Goal: Find specific page/section: Find specific page/section

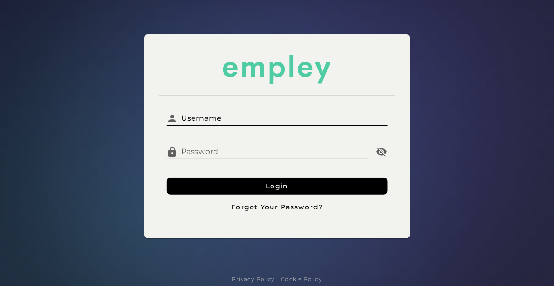
click at [220, 113] on input "Username" at bounding box center [282, 114] width 209 height 23
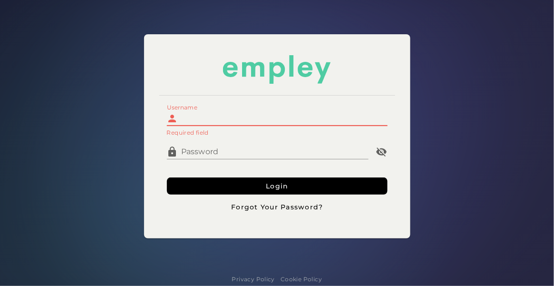
type input "**********"
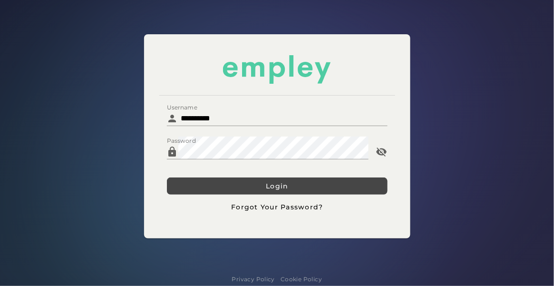
click at [225, 184] on button "Login" at bounding box center [277, 185] width 221 height 17
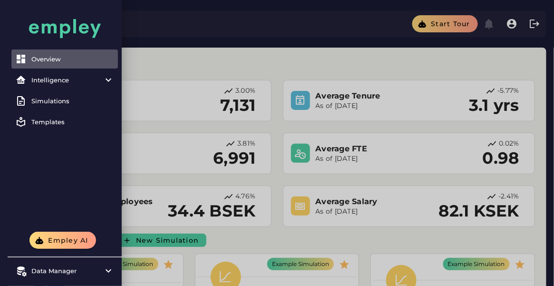
click at [289, 75] on div at bounding box center [277, 251] width 554 height 503
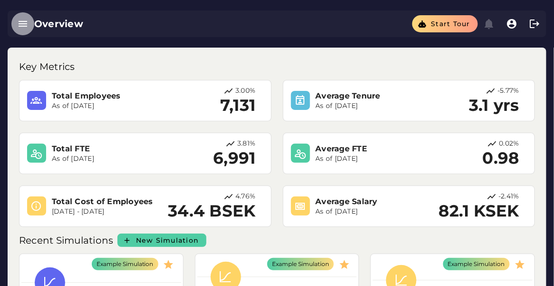
click at [25, 29] on icon "button" at bounding box center [22, 23] width 11 height 11
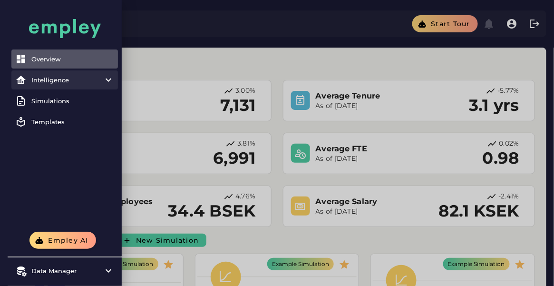
click at [65, 83] on div "Intelligence" at bounding box center [64, 80] width 67 height 8
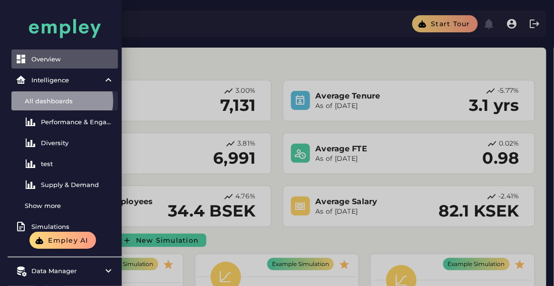
click at [60, 93] on link "All dashboards" at bounding box center [64, 100] width 107 height 19
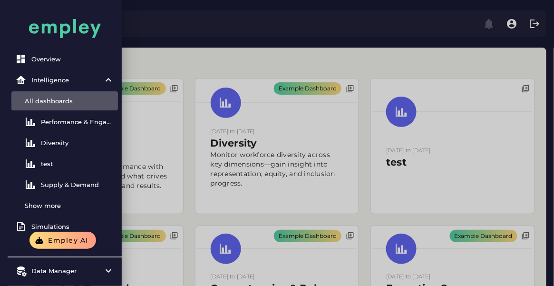
click at [254, 161] on div at bounding box center [277, 271] width 554 height 543
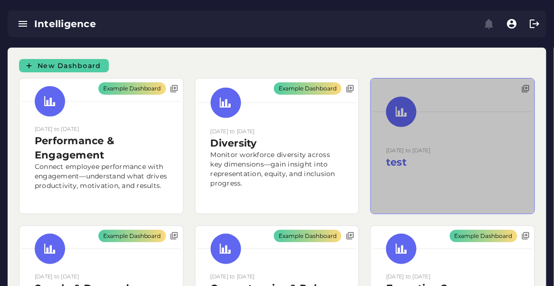
click at [481, 126] on div at bounding box center [453, 145] width 164 height 135
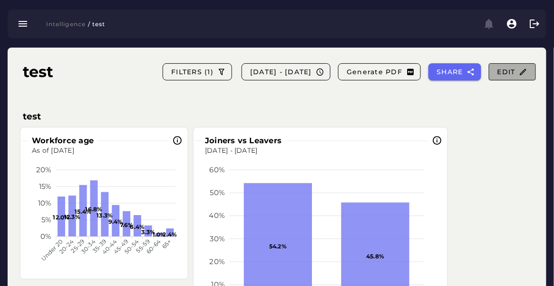
click at [514, 75] on span "Edit" at bounding box center [512, 72] width 31 height 9
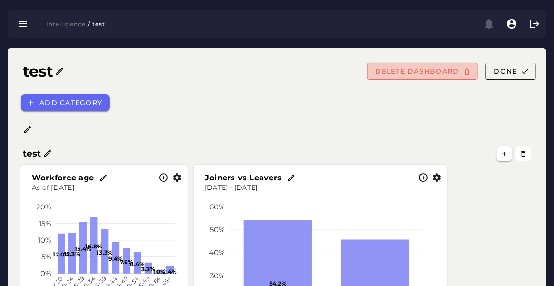
click at [441, 72] on span "DELETE DASHBOARD" at bounding box center [417, 71] width 84 height 9
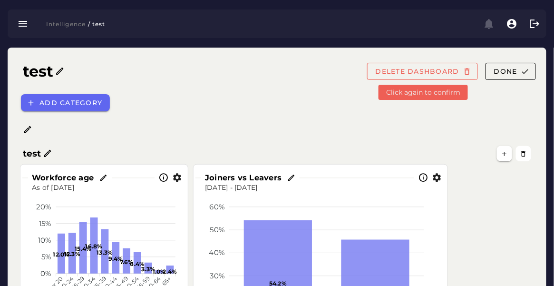
click at [441, 72] on span "DELETE DASHBOARD" at bounding box center [417, 71] width 84 height 9
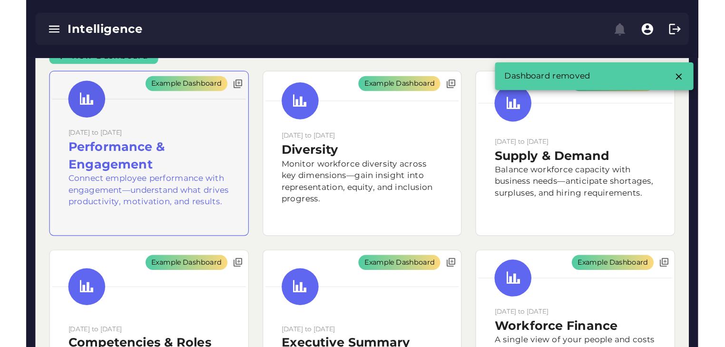
scroll to position [17, 0]
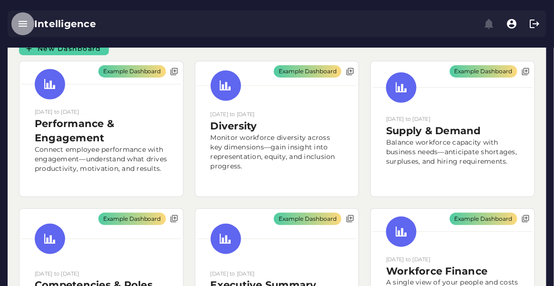
click at [30, 28] on button "button" at bounding box center [22, 23] width 23 height 23
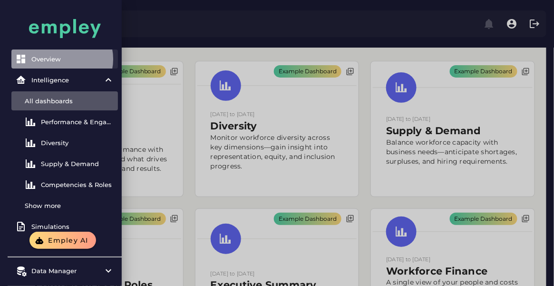
click at [38, 63] on link "Overview" at bounding box center [64, 58] width 107 height 19
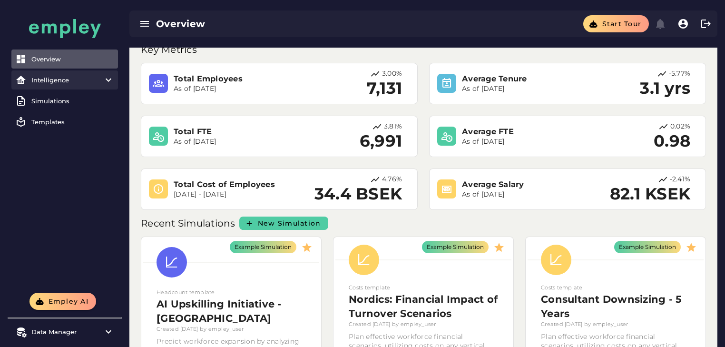
click at [80, 80] on div "Intelligence" at bounding box center [64, 80] width 67 height 8
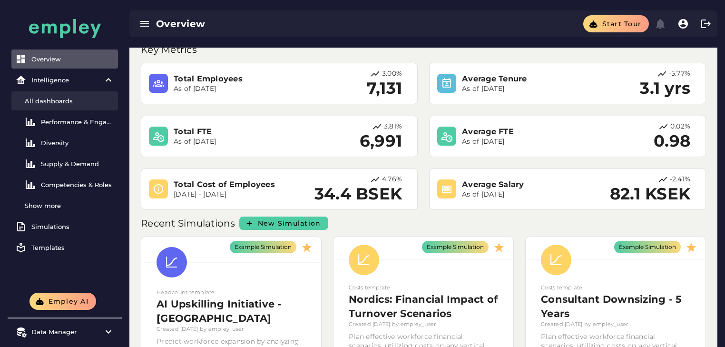
click at [65, 104] on div "All dashboards" at bounding box center [69, 101] width 89 height 8
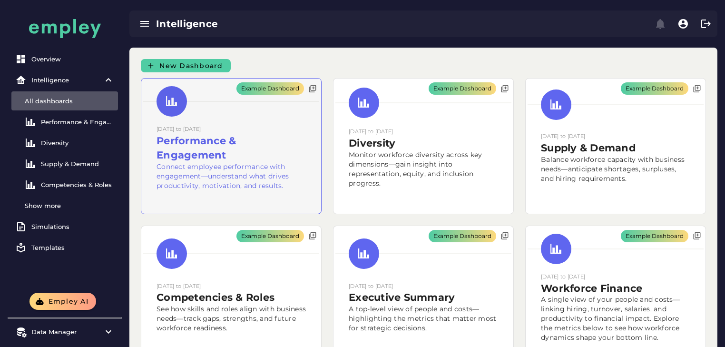
click at [253, 139] on div "Example Dashboard" at bounding box center [231, 145] width 180 height 135
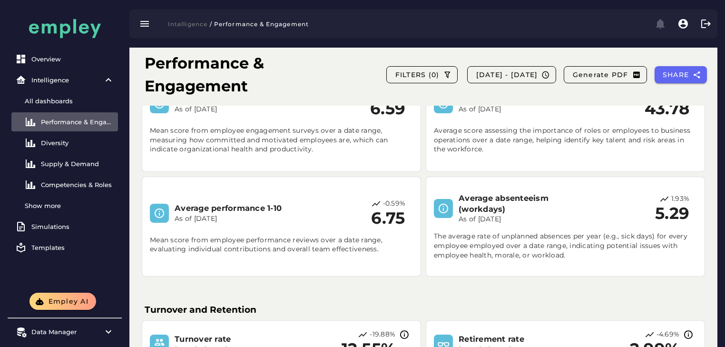
scroll to position [38, 0]
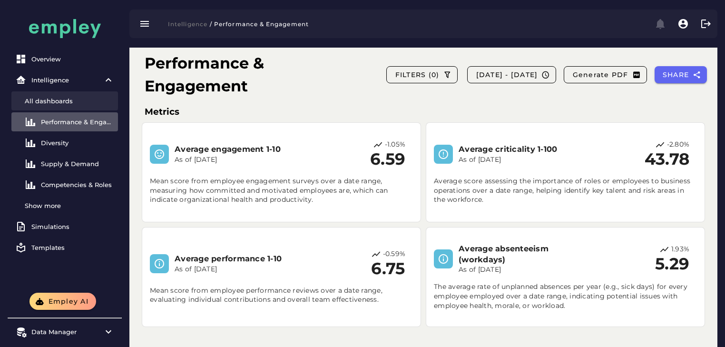
click at [99, 108] on link "All dashboards" at bounding box center [64, 100] width 107 height 19
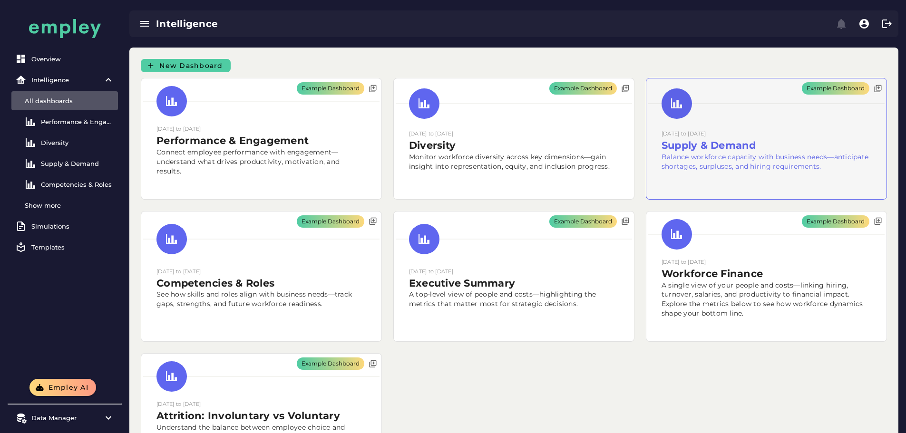
click at [554, 180] on div "Example Dashboard" at bounding box center [767, 138] width 240 height 121
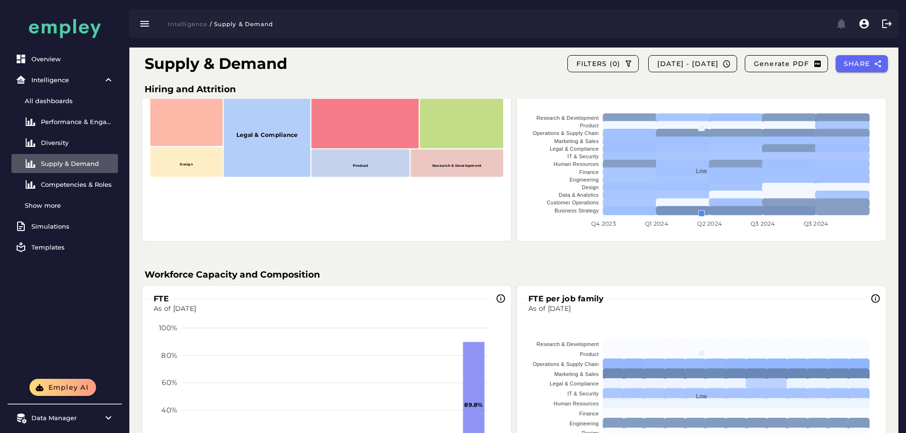
scroll to position [1189, 0]
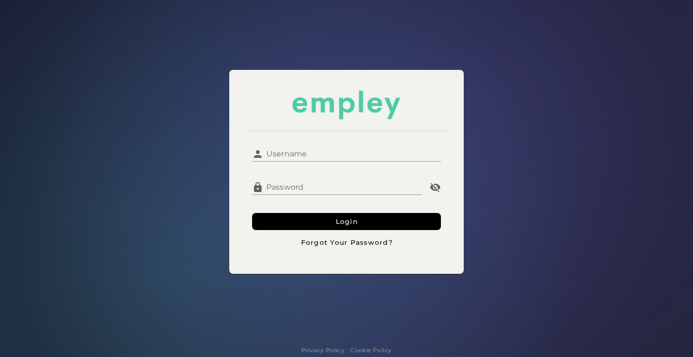
drag, startPoint x: 309, startPoint y: 146, endPoint x: 311, endPoint y: 153, distance: 7.4
click at [309, 146] on input "Username" at bounding box center [353, 150] width 178 height 23
type input "**********"
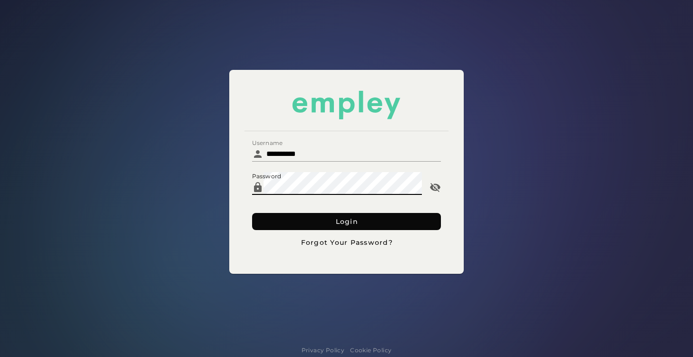
click at [285, 221] on button "Login" at bounding box center [346, 221] width 189 height 17
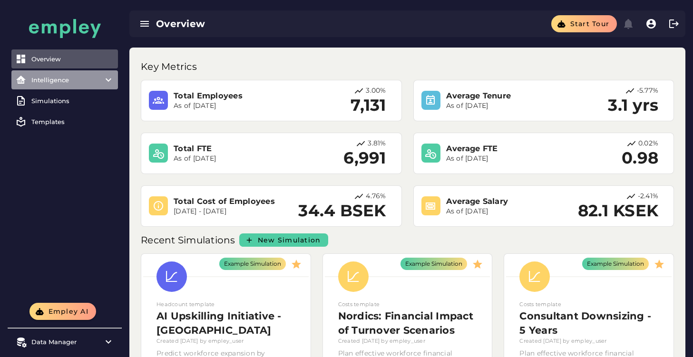
click at [50, 82] on div "Intelligence" at bounding box center [64, 80] width 67 height 8
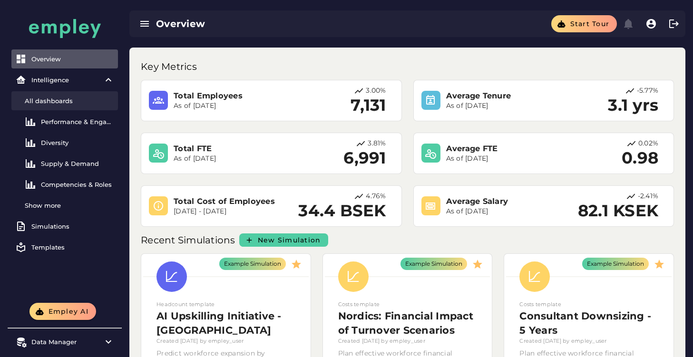
click at [49, 102] on div "All dashboards" at bounding box center [69, 101] width 89 height 8
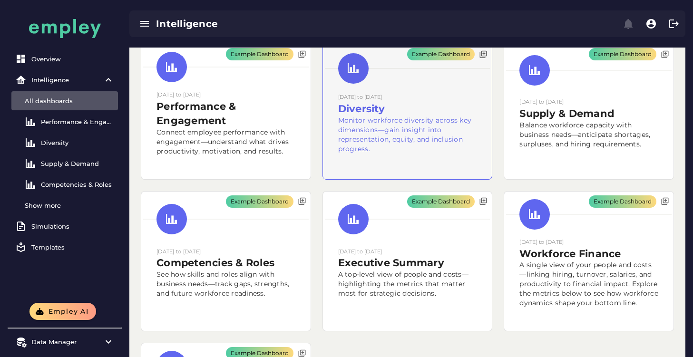
scroll to position [95, 0]
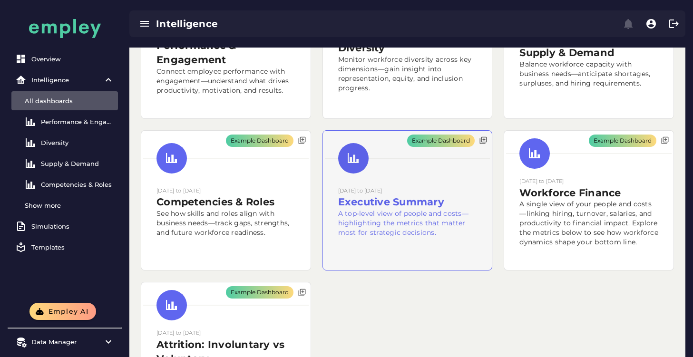
click at [372, 246] on div "Example Dashboard" at bounding box center [407, 201] width 169 height 140
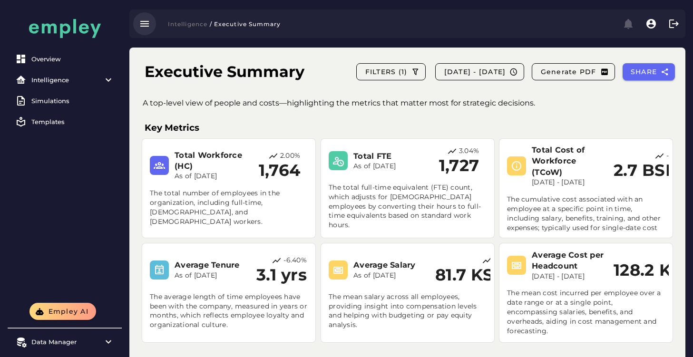
click at [147, 20] on icon "button" at bounding box center [144, 23] width 11 height 11
click at [54, 98] on div "Simulations" at bounding box center [72, 101] width 83 height 8
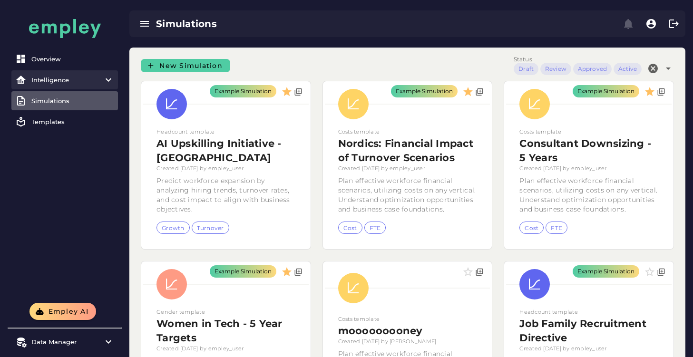
click at [55, 78] on div "Intelligence" at bounding box center [64, 80] width 67 height 8
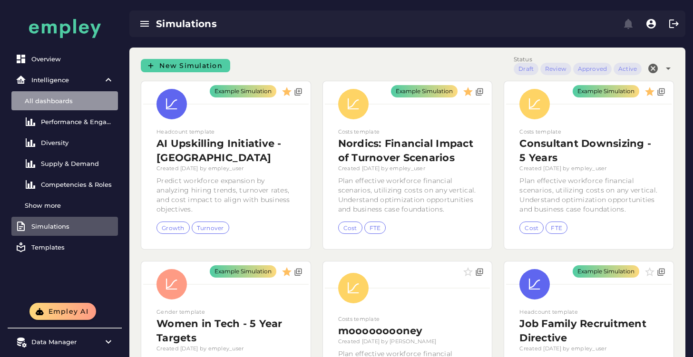
click at [55, 106] on link "All dashboards" at bounding box center [64, 100] width 107 height 19
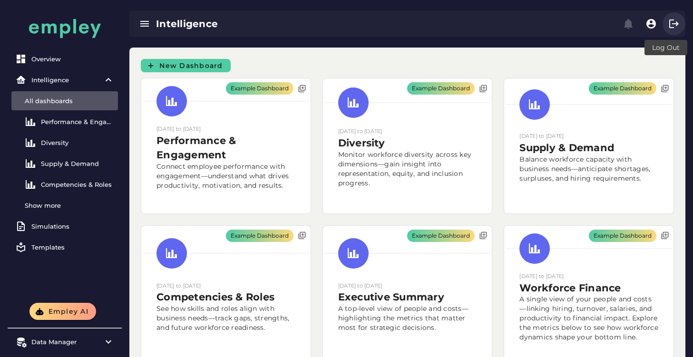
click at [673, 29] on icon "button" at bounding box center [673, 23] width 11 height 11
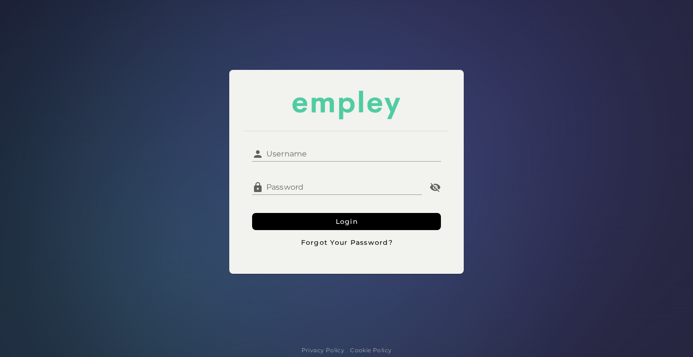
click at [314, 153] on input "Username" at bounding box center [353, 150] width 178 height 23
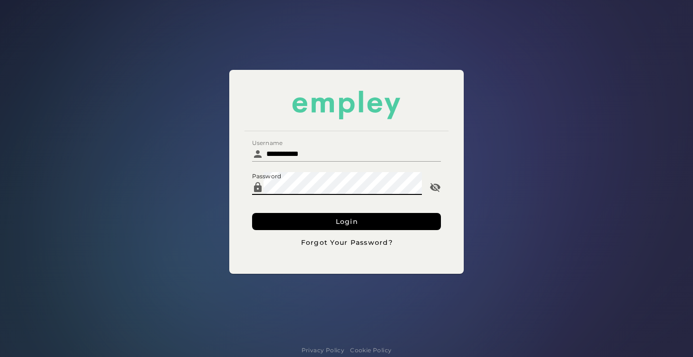
click at [252, 213] on button "Login" at bounding box center [346, 221] width 189 height 17
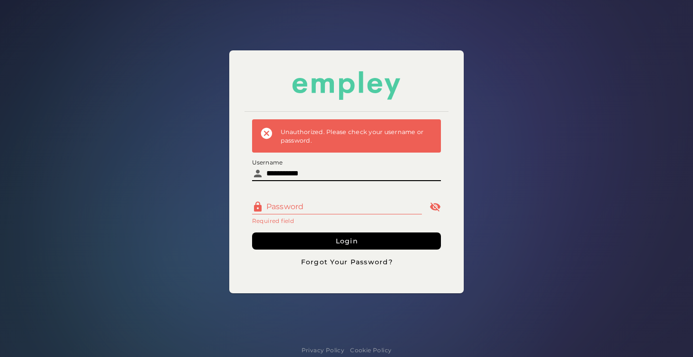
click at [327, 176] on input "**********" at bounding box center [353, 169] width 178 height 23
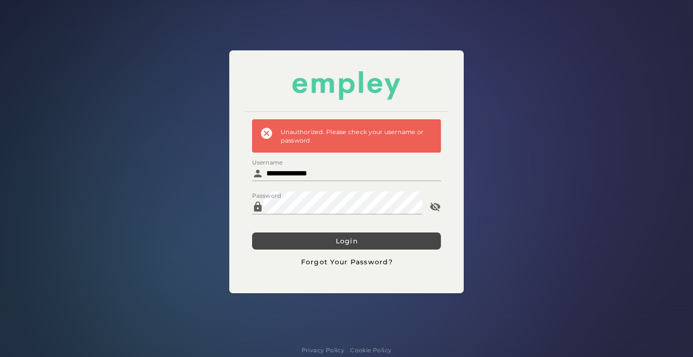
click at [363, 235] on button "Login" at bounding box center [346, 241] width 189 height 17
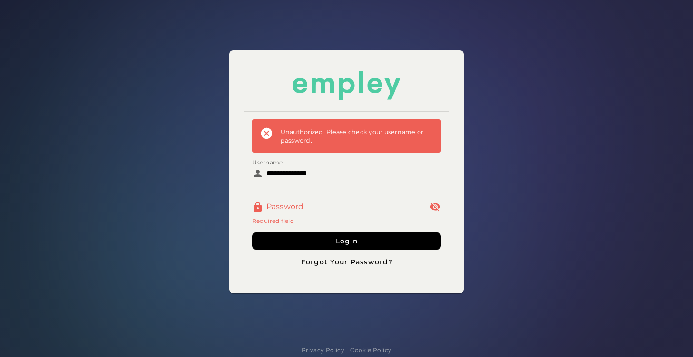
click at [325, 170] on input "**********" at bounding box center [353, 169] width 178 height 23
click at [304, 175] on input "**********" at bounding box center [353, 169] width 178 height 23
type input "**********"
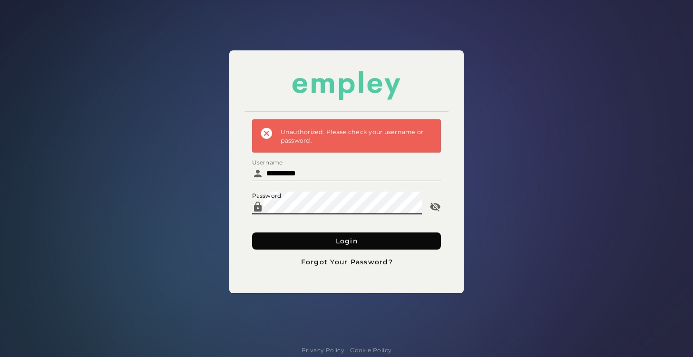
click at [345, 245] on span "Login" at bounding box center [346, 241] width 23 height 9
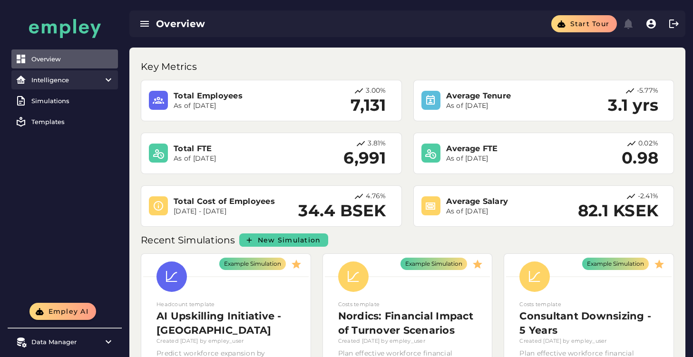
click at [76, 83] on div "Intelligence" at bounding box center [64, 80] width 67 height 8
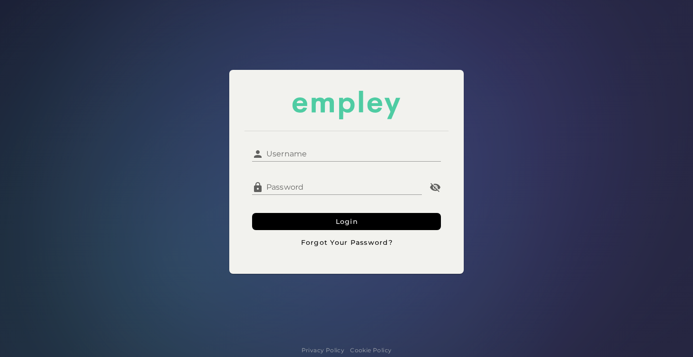
click at [309, 156] on input "Username" at bounding box center [353, 150] width 178 height 23
type input "**********"
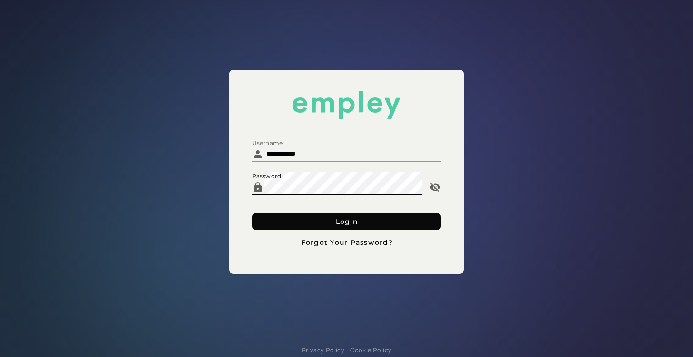
click at [333, 228] on button "Login" at bounding box center [346, 221] width 189 height 17
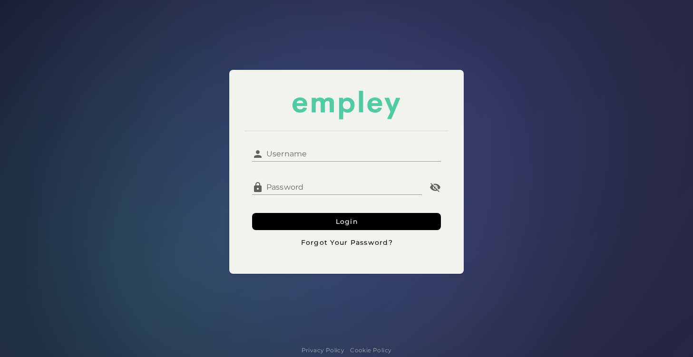
click at [333, 147] on input "Username" at bounding box center [353, 150] width 178 height 23
type input "**********"
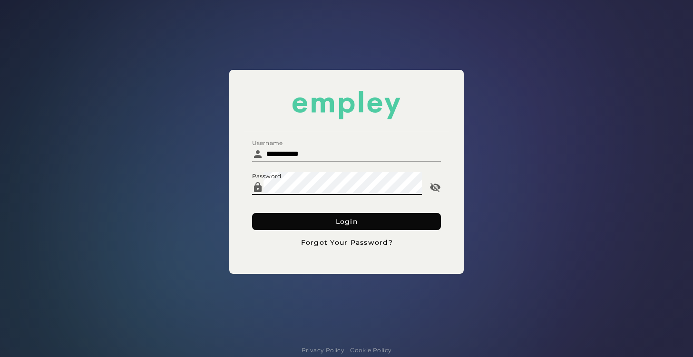
click at [329, 222] on button "Login" at bounding box center [346, 221] width 189 height 17
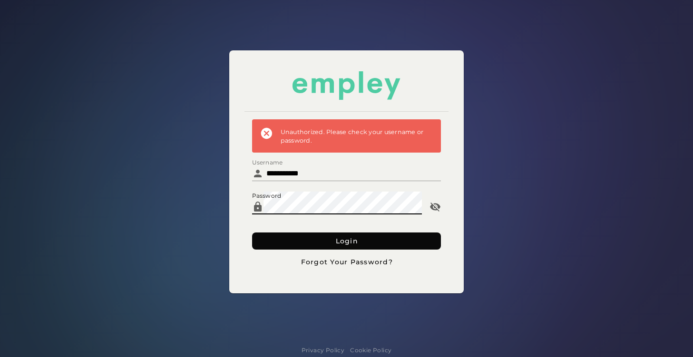
click at [275, 244] on button "Login" at bounding box center [346, 241] width 189 height 17
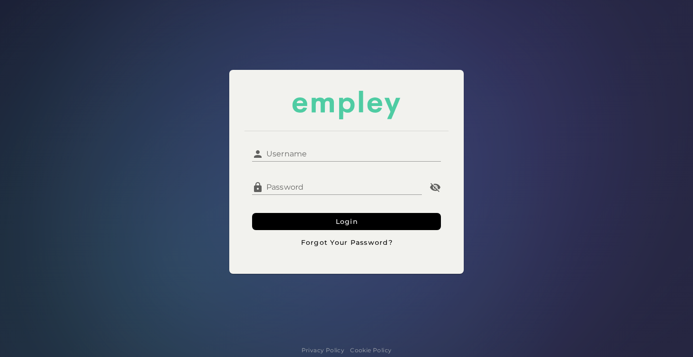
click at [325, 151] on input "Username" at bounding box center [353, 150] width 178 height 23
type input "**********"
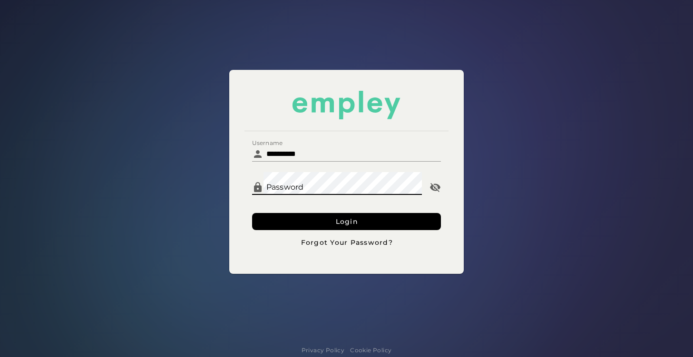
click at [252, 213] on button "Login" at bounding box center [346, 221] width 189 height 17
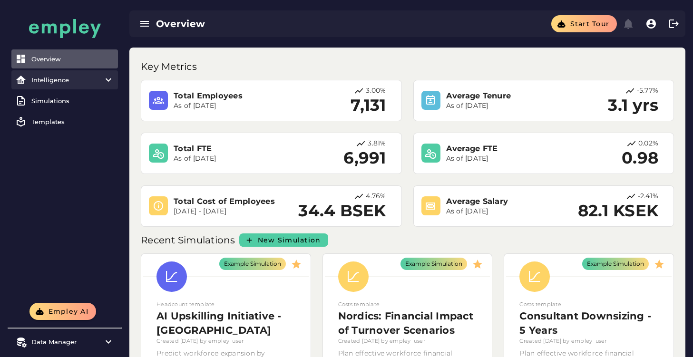
click at [106, 82] on icon at bounding box center [108, 79] width 11 height 11
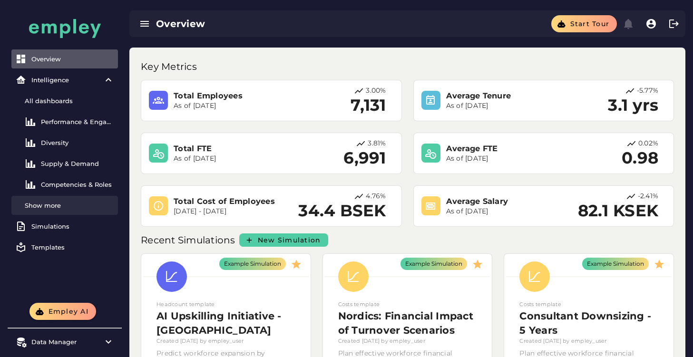
click at [60, 202] on div "Show more" at bounding box center [69, 206] width 89 height 8
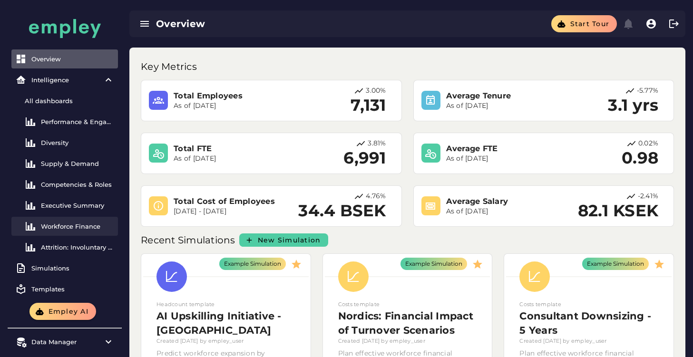
click at [73, 218] on link "Workforce Finance" at bounding box center [64, 226] width 107 height 19
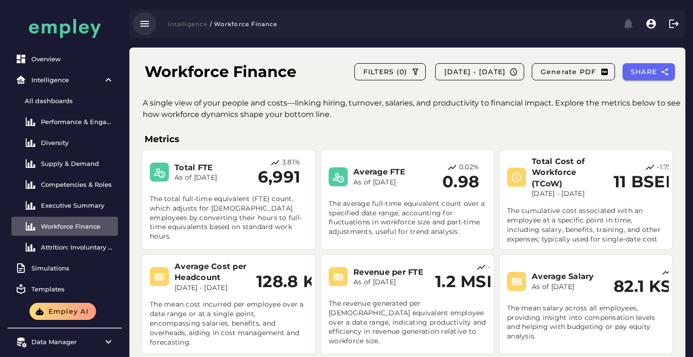
click at [140, 25] on icon "button" at bounding box center [144, 23] width 11 height 11
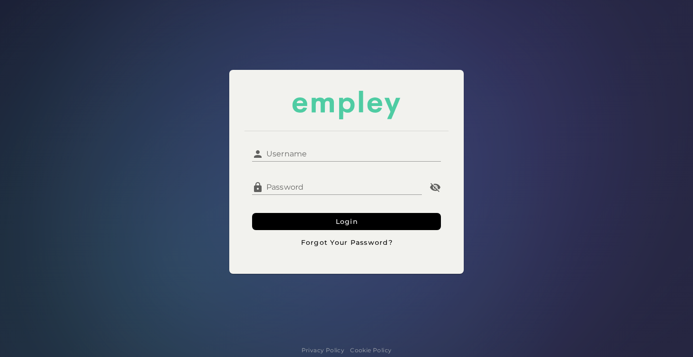
drag, startPoint x: 307, startPoint y: 154, endPoint x: 317, endPoint y: 158, distance: 10.9
click at [307, 154] on input "Username" at bounding box center [353, 150] width 178 height 23
type input "**********"
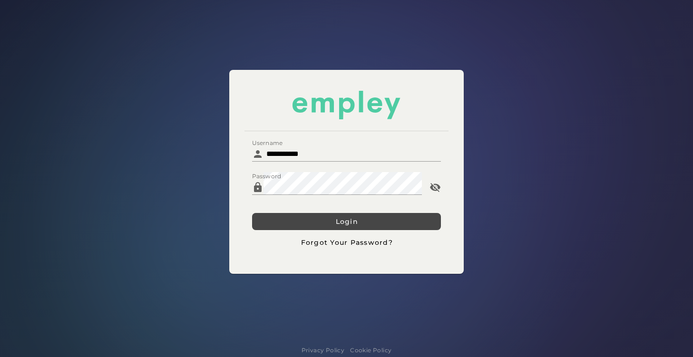
click at [319, 216] on button "Login" at bounding box center [346, 221] width 189 height 17
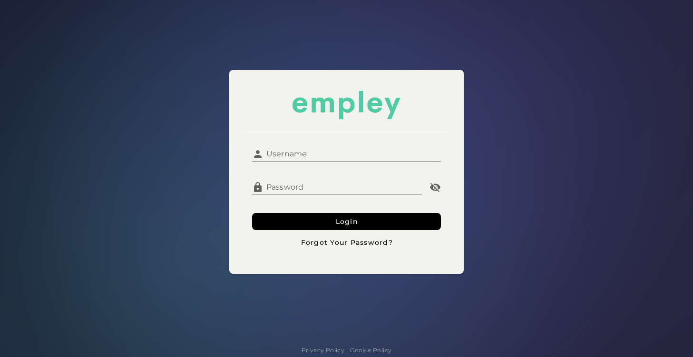
click at [176, 71] on div "Username Username Password Password Login Forgot Your Password?" at bounding box center [346, 171] width 705 height 355
click at [297, 145] on input "Username" at bounding box center [353, 150] width 178 height 23
type input "**********"
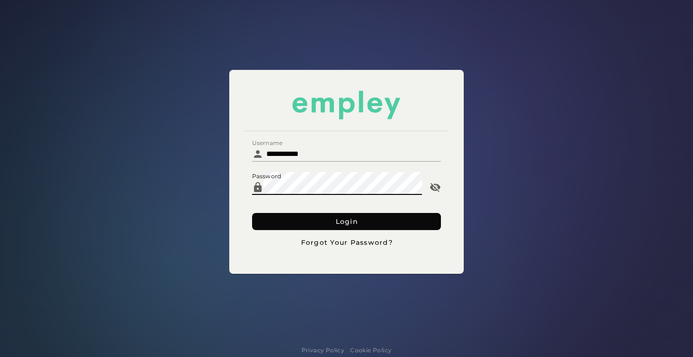
click at [313, 216] on button "Login" at bounding box center [346, 221] width 189 height 17
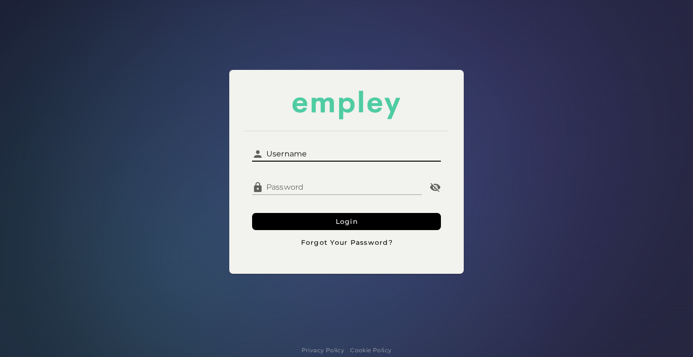
click at [302, 160] on input "Username" at bounding box center [353, 150] width 178 height 23
drag, startPoint x: 310, startPoint y: 152, endPoint x: 317, endPoint y: 152, distance: 7.1
click at [310, 152] on input "Username" at bounding box center [353, 150] width 178 height 23
type input "**********"
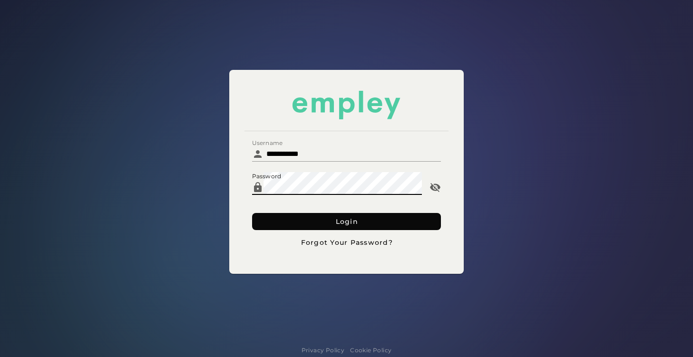
click at [278, 224] on button "Login" at bounding box center [346, 221] width 189 height 17
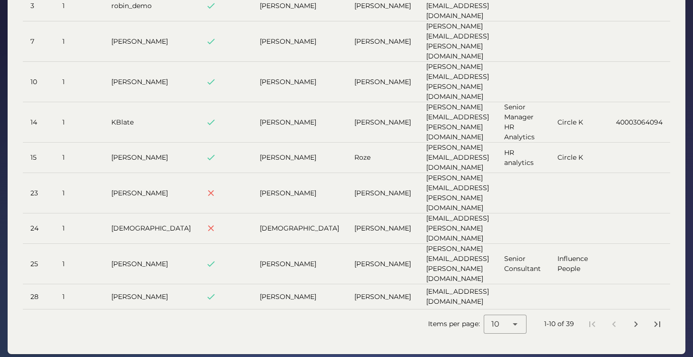
scroll to position [95, 0]
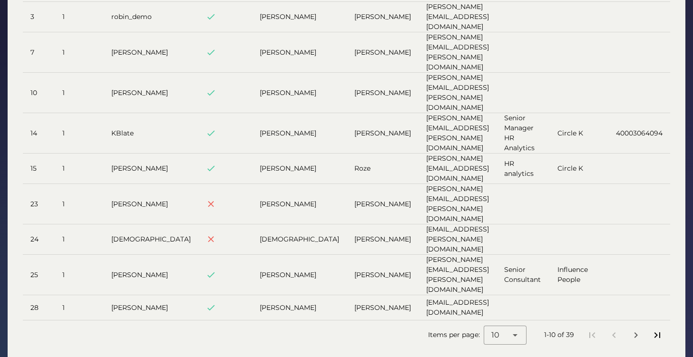
click at [656, 330] on icon "Last page" at bounding box center [657, 335] width 11 height 11
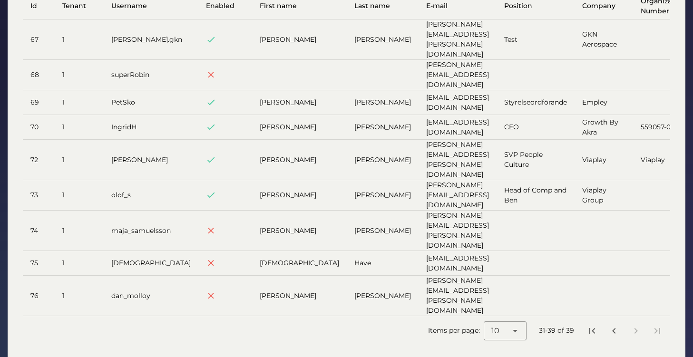
scroll to position [0, 0]
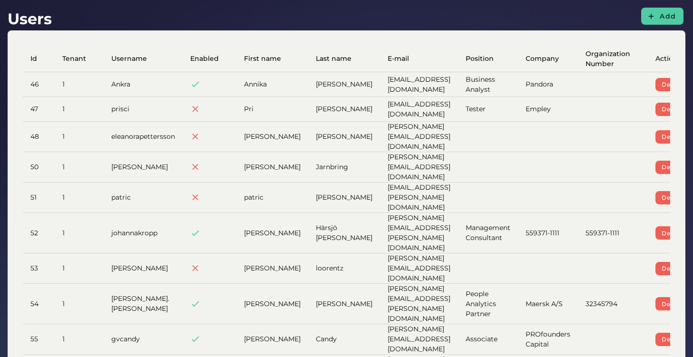
click at [380, 84] on td "ankra@pandora.net" at bounding box center [419, 84] width 78 height 25
click at [380, 83] on td "ankra@pandora.net" at bounding box center [419, 84] width 78 height 25
click at [392, 90] on td "ankra@pandora.net" at bounding box center [419, 84] width 78 height 25
drag, startPoint x: 416, startPoint y: 84, endPoint x: 342, endPoint y: 84, distance: 74.2
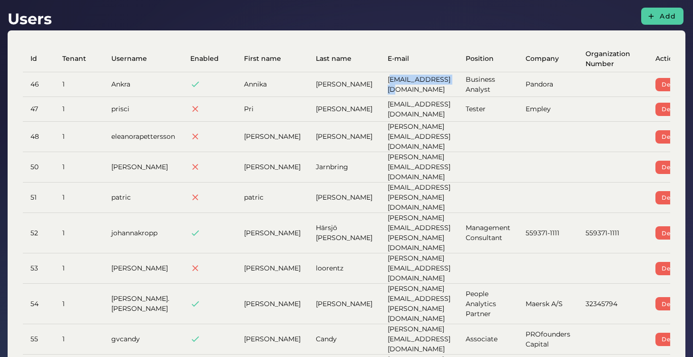
click at [380, 84] on td "ankra@pandora.net" at bounding box center [419, 84] width 78 height 25
click at [416, 91] on td "ankra@pandora.net" at bounding box center [419, 84] width 78 height 25
